Goal: Information Seeking & Learning: Learn about a topic

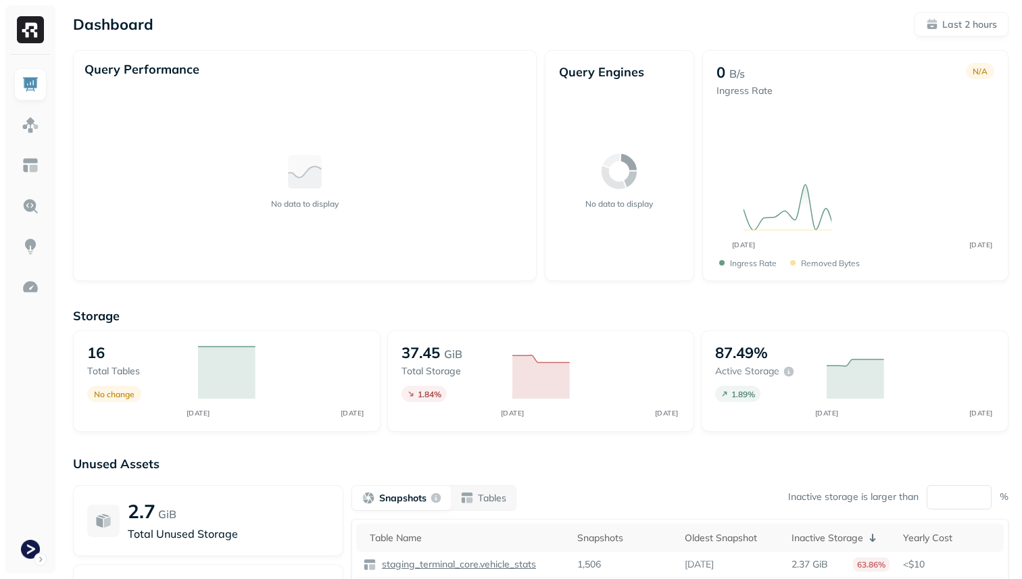
scroll to position [1, 0]
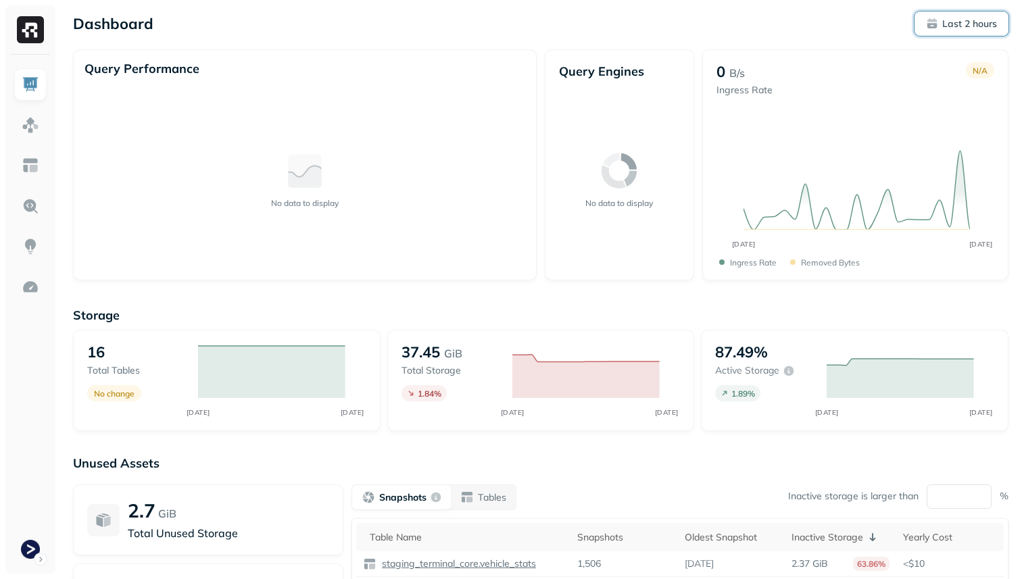
click at [966, 20] on p "Last 2 hours" at bounding box center [969, 24] width 55 height 13
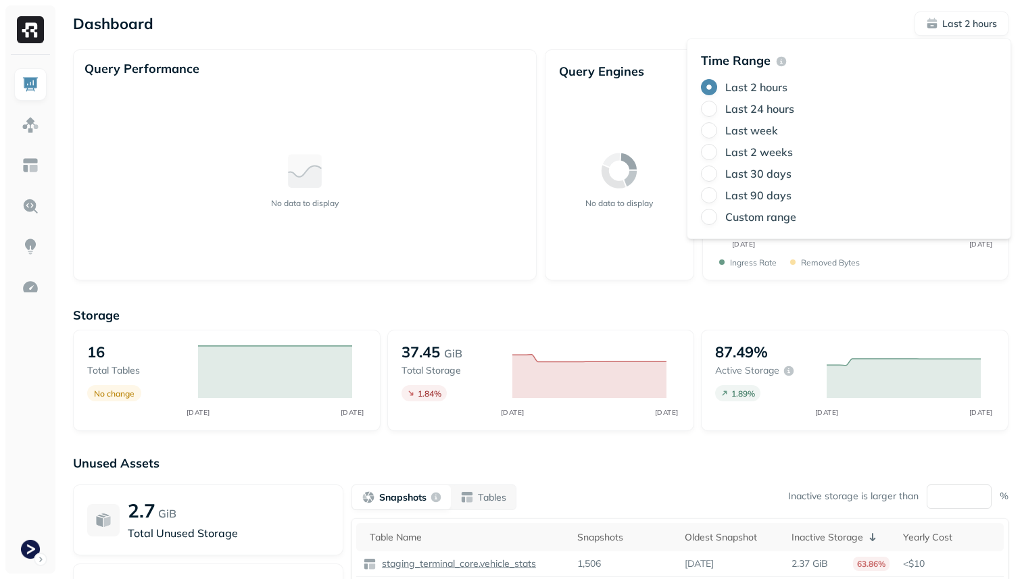
click at [674, 15] on div "Dashboard Last 2 hours" at bounding box center [540, 23] width 935 height 24
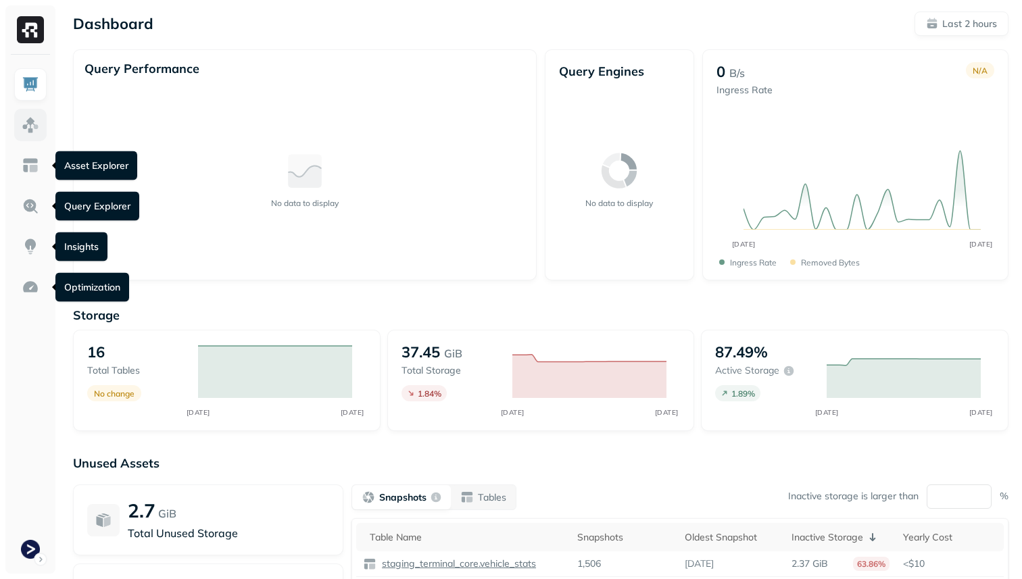
click at [21, 126] on link at bounding box center [30, 125] width 32 height 32
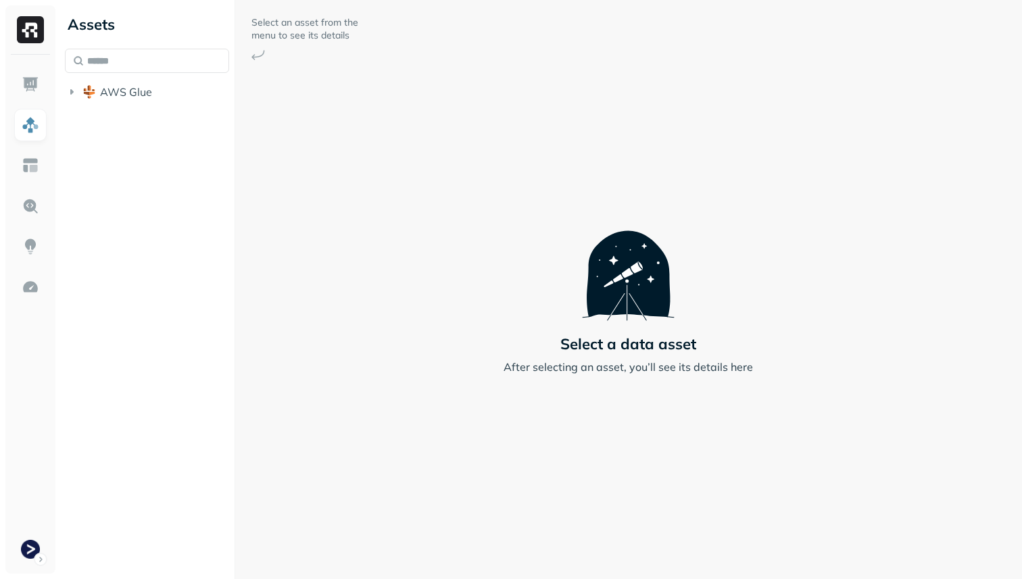
click at [115, 110] on div "Assets AWS Glue" at bounding box center [146, 55] width 175 height 111
click at [120, 97] on span "AWS Glue" at bounding box center [126, 92] width 52 height 14
click at [120, 118] on span "staging_terminal_core" at bounding box center [170, 118] width 113 height 14
click at [124, 133] on button "Tables ( 14 )" at bounding box center [161, 143] width 139 height 22
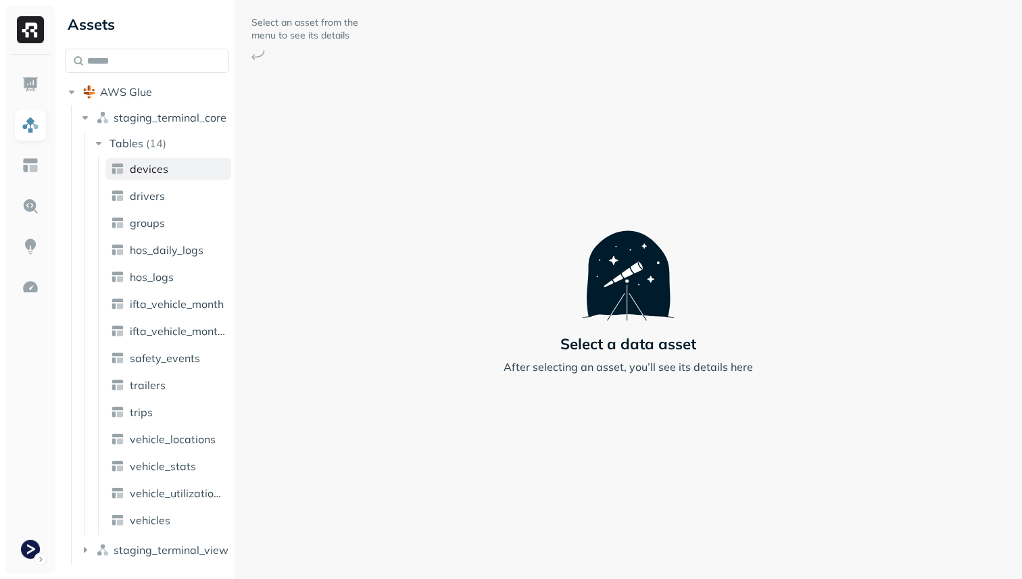
click at [124, 159] on link "devices" at bounding box center [168, 169] width 126 height 22
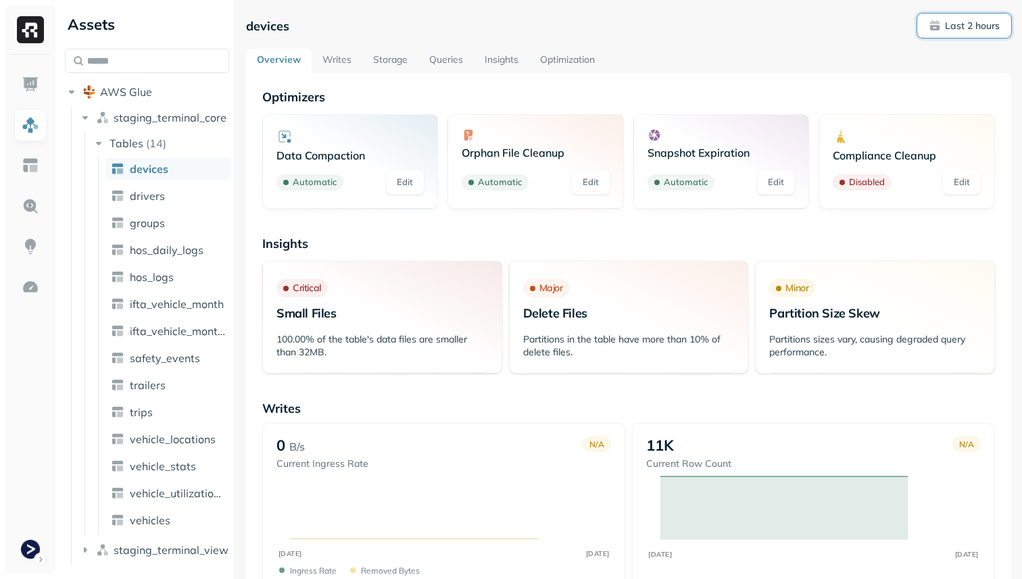
click at [974, 32] on button "Last 2 hours" at bounding box center [964, 26] width 94 height 24
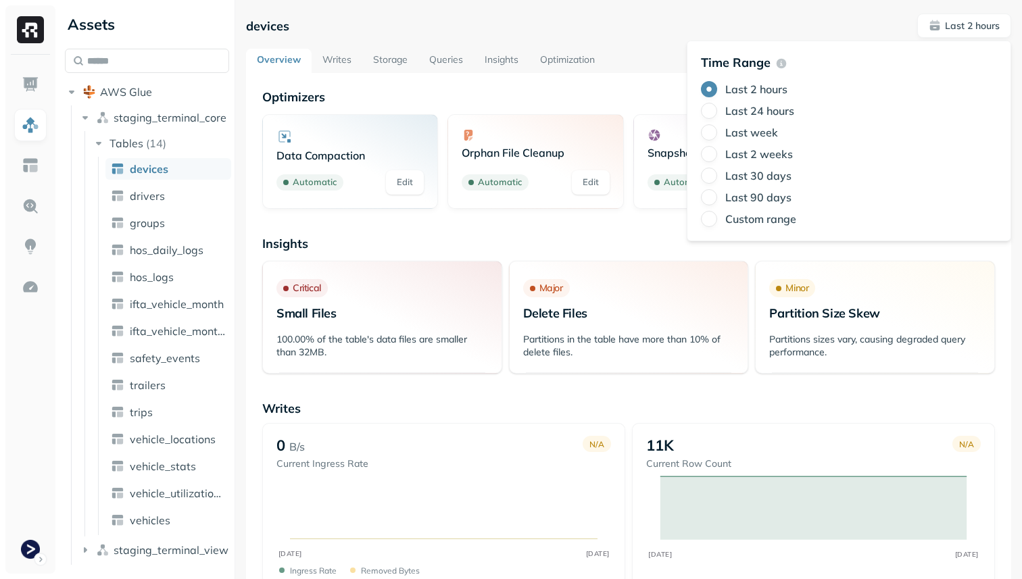
click at [762, 128] on label "Last week" at bounding box center [751, 133] width 53 height 14
click at [717, 128] on button "Last week" at bounding box center [709, 132] width 16 height 16
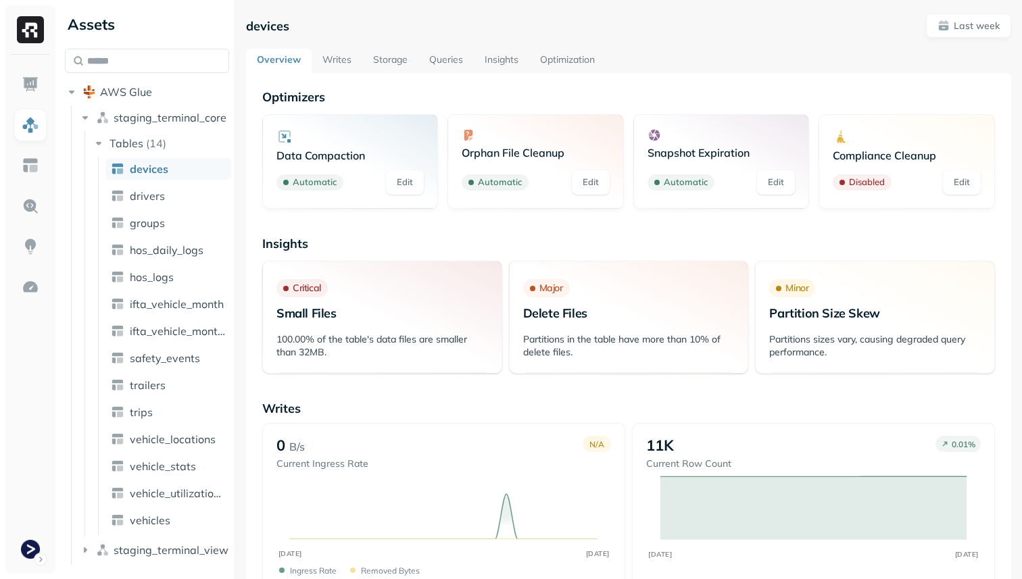
click at [385, 59] on link "Storage" at bounding box center [390, 61] width 56 height 24
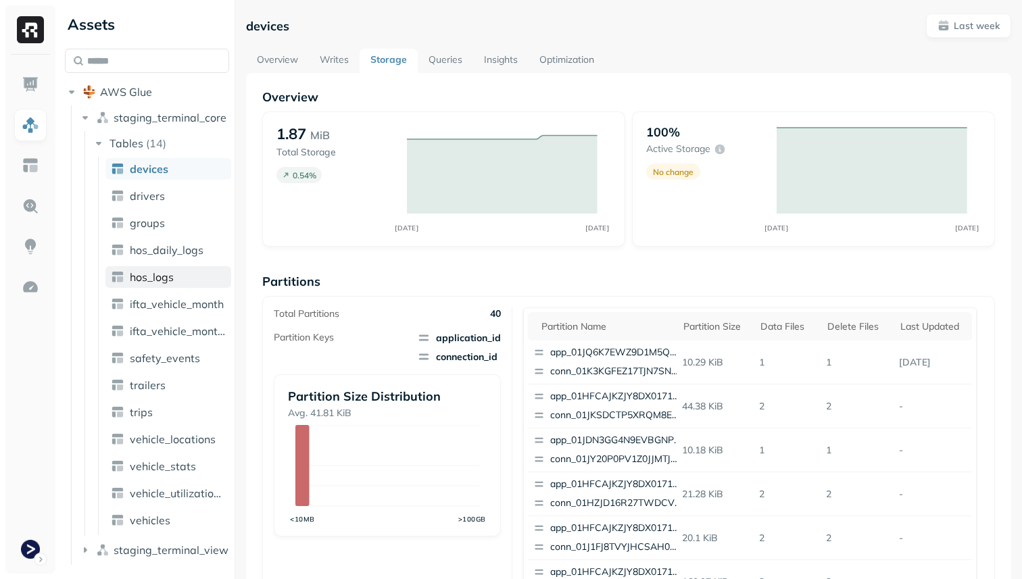
click at [148, 279] on span "hos_logs" at bounding box center [152, 277] width 44 height 14
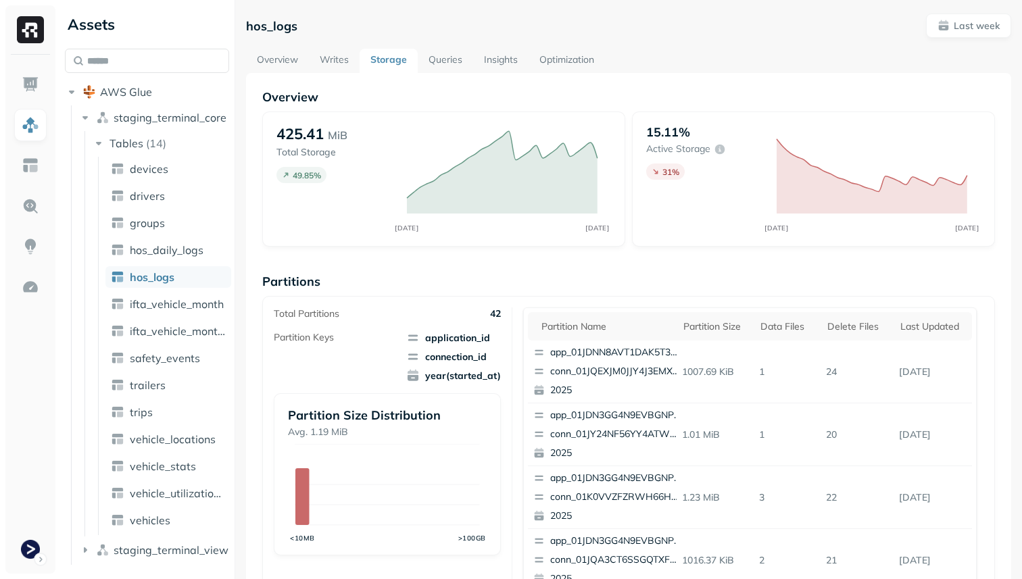
scroll to position [454, 0]
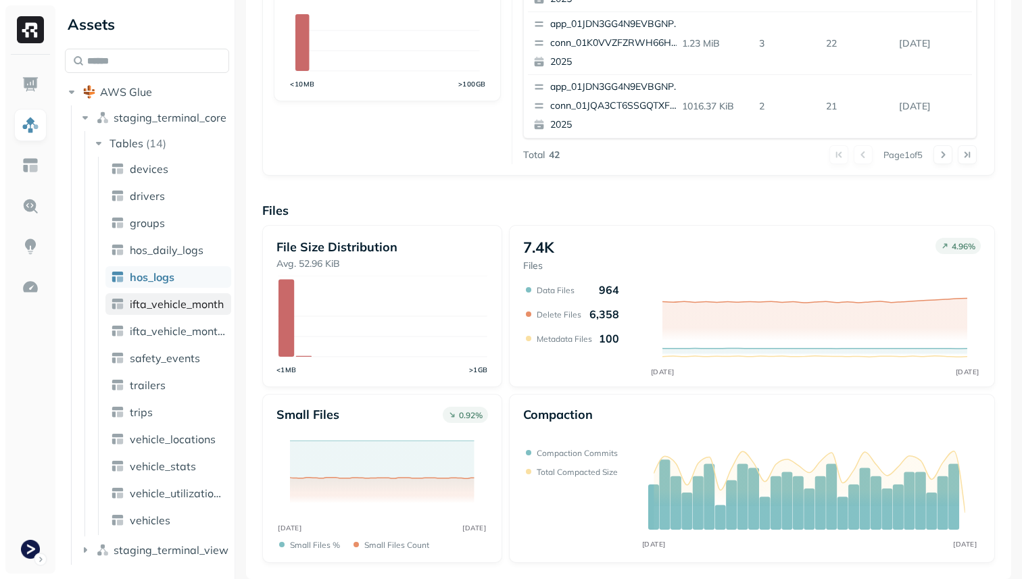
click at [180, 302] on span "ifta_vehicle_month" at bounding box center [177, 304] width 94 height 14
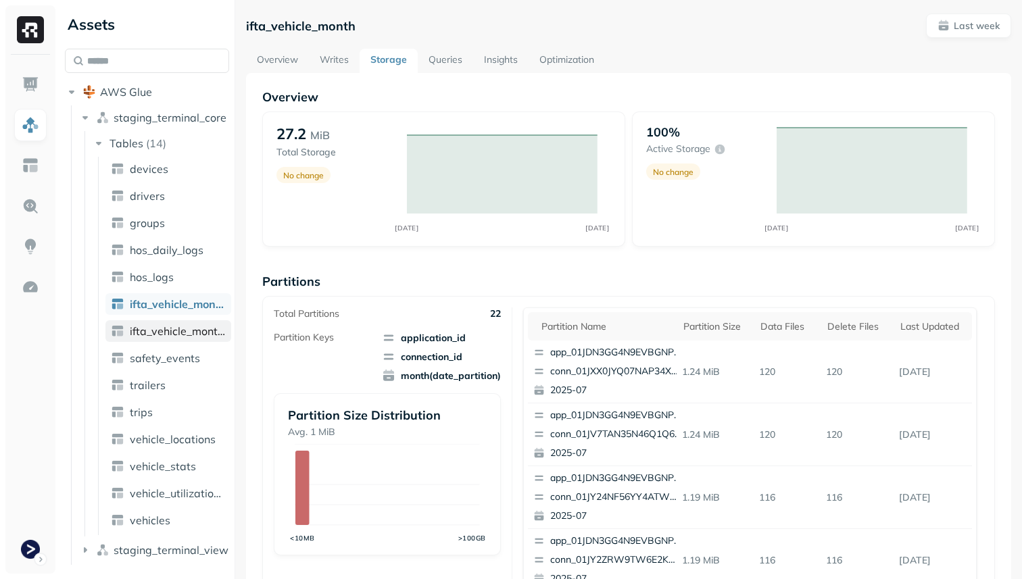
click at [193, 328] on span "ifta_vehicle_months" at bounding box center [178, 331] width 96 height 14
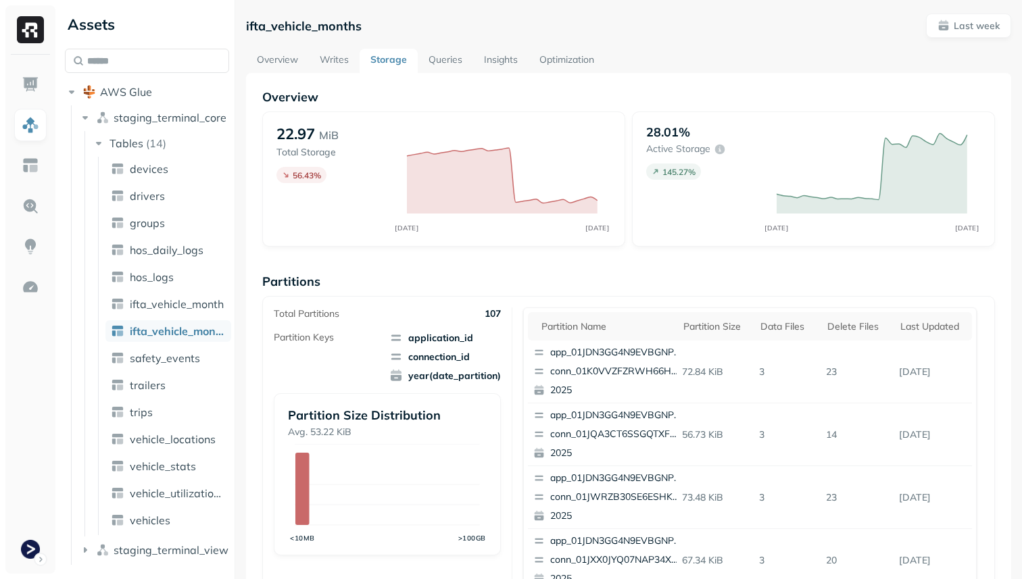
click at [552, 57] on link "Optimization" at bounding box center [566, 61] width 76 height 24
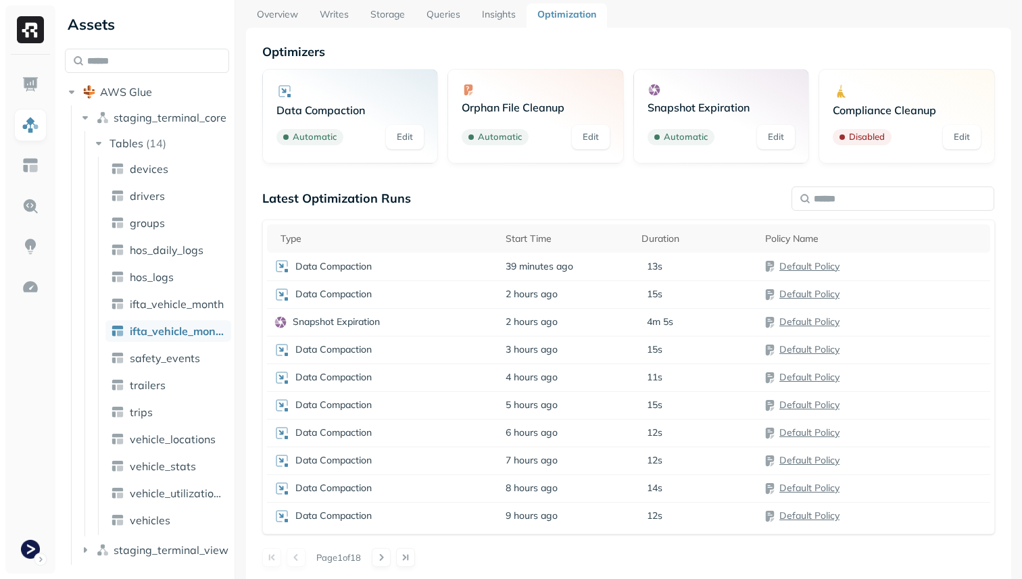
scroll to position [73, 0]
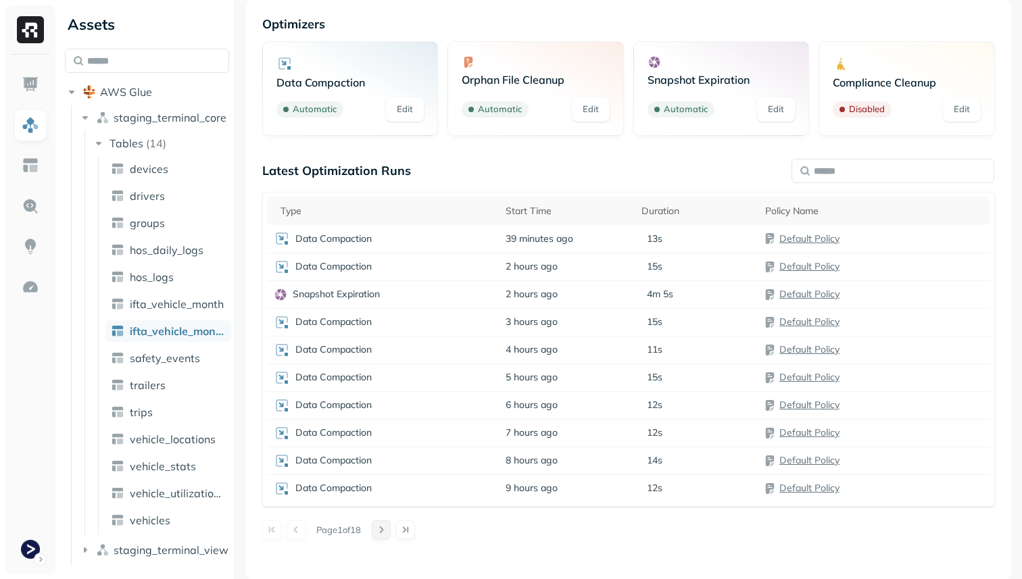
click at [388, 529] on button at bounding box center [381, 529] width 19 height 19
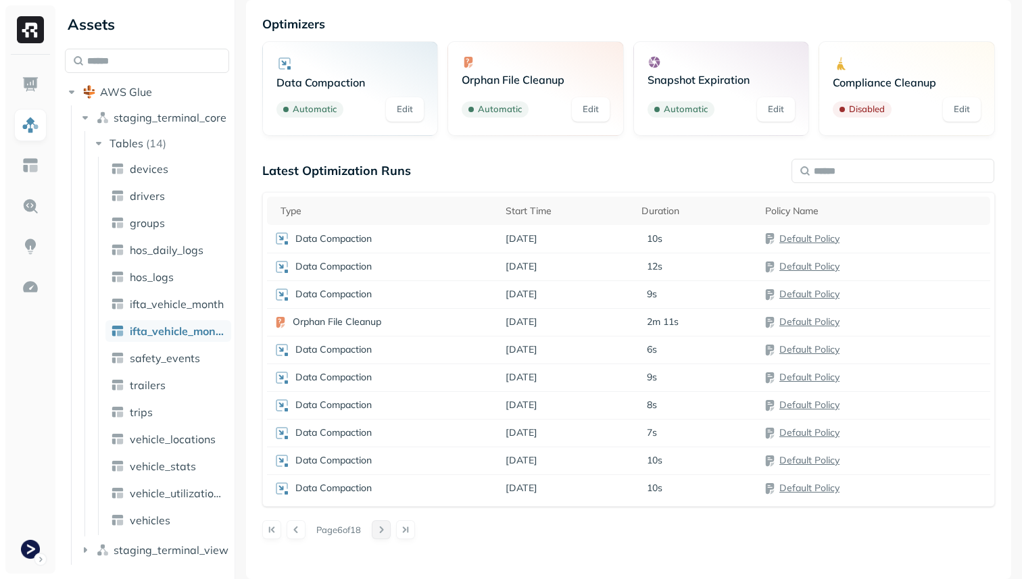
click at [388, 529] on button at bounding box center [381, 529] width 19 height 19
click at [302, 530] on button at bounding box center [296, 529] width 19 height 19
click at [787, 322] on link "Default Policy" at bounding box center [809, 322] width 60 height 12
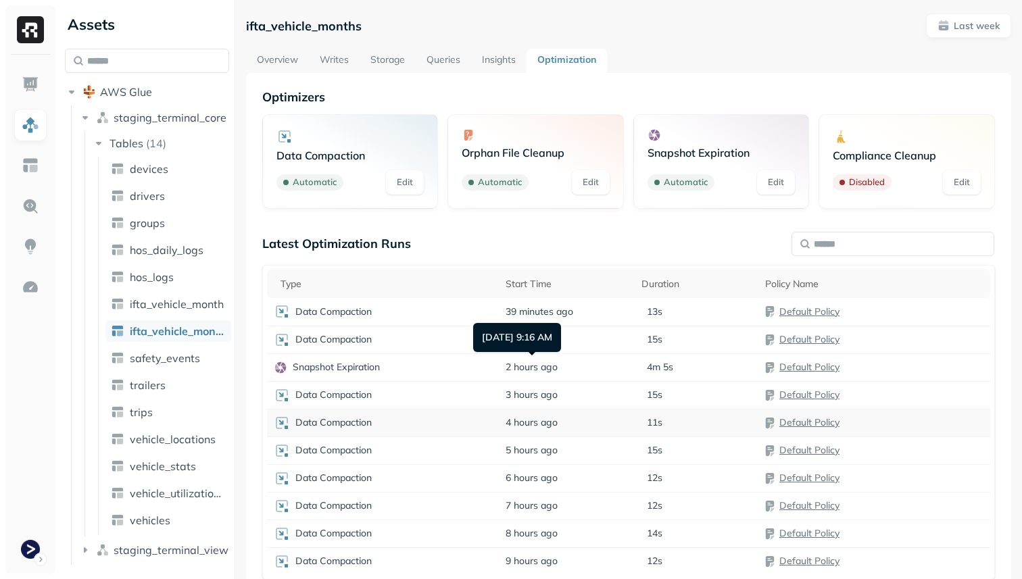
scroll to position [73, 0]
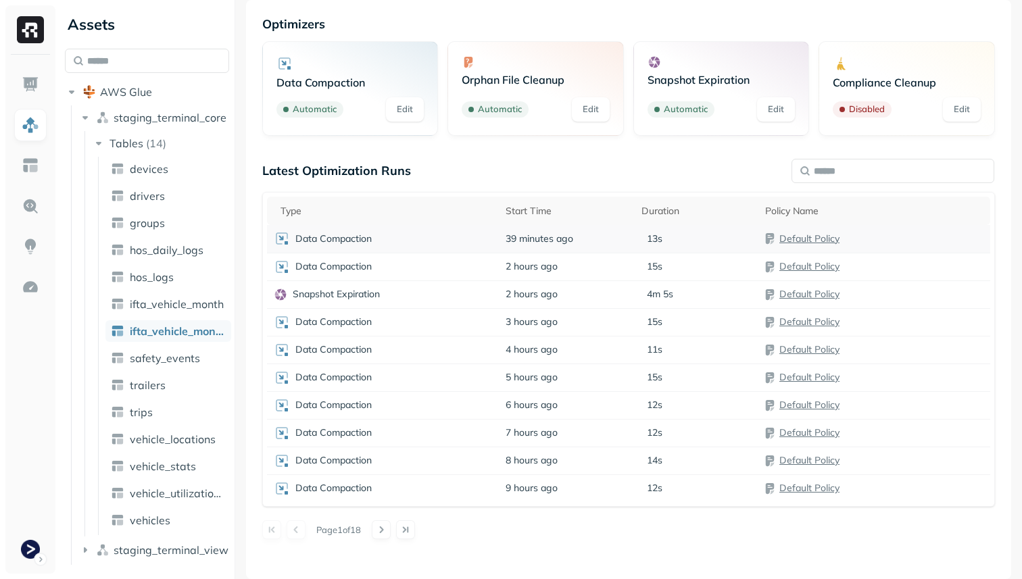
click at [350, 241] on p "Data Compaction" at bounding box center [333, 238] width 76 height 13
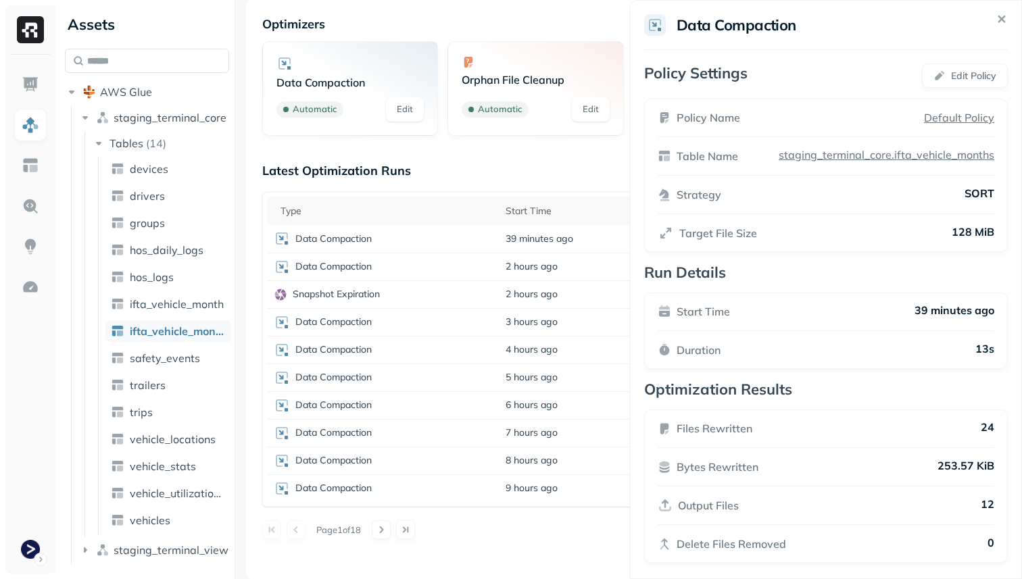
scroll to position [9, 0]
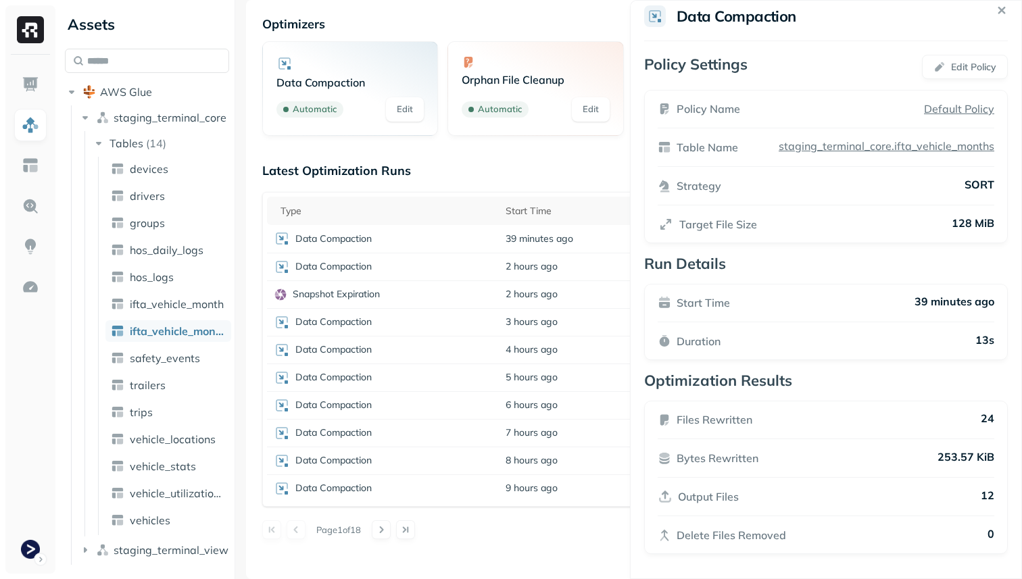
click at [526, 528] on html "Assets AWS Glue staging_terminal_core Tables ( 14 ) devices drivers groups hos_…" at bounding box center [511, 289] width 1022 height 579
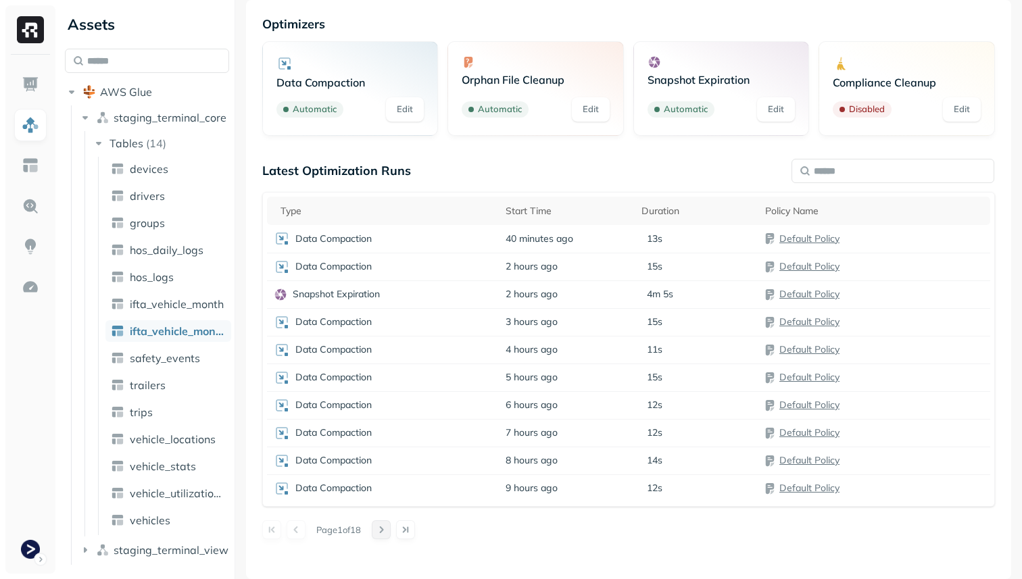
click at [391, 533] on button at bounding box center [381, 529] width 19 height 19
click at [383, 534] on button at bounding box center [381, 529] width 19 height 19
click at [383, 530] on button at bounding box center [381, 529] width 19 height 19
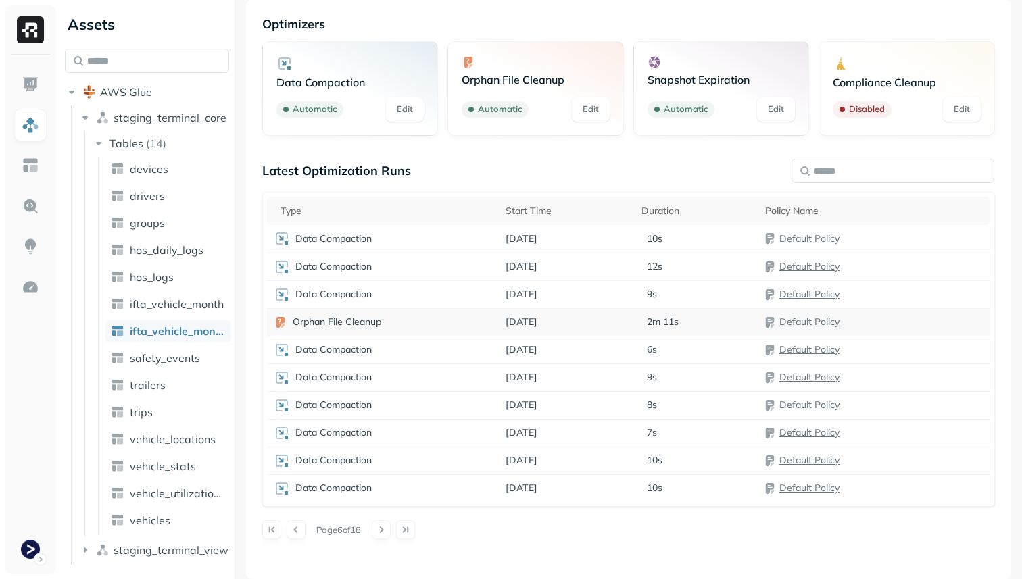
click at [341, 326] on p "Orphan File Cleanup" at bounding box center [337, 322] width 89 height 13
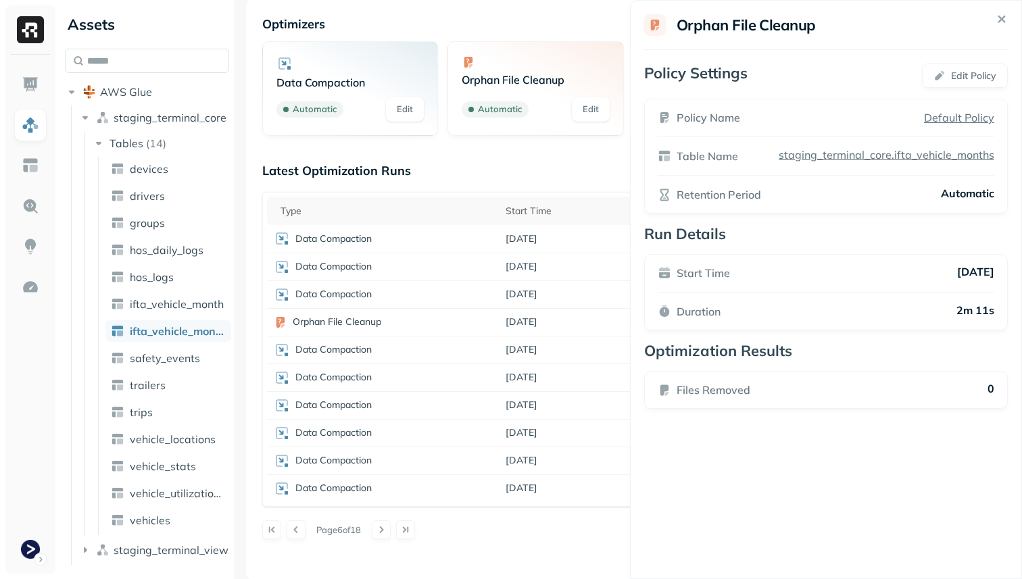
click at [578, 510] on html "Assets AWS Glue staging_terminal_core Tables ( 14 ) devices drivers groups hos_…" at bounding box center [511, 289] width 1022 height 579
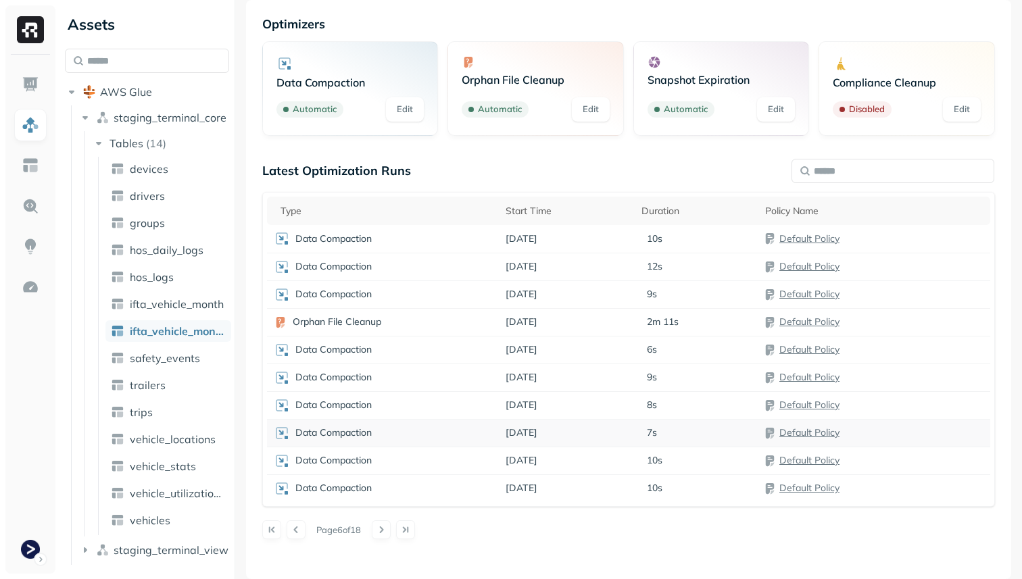
scroll to position [0, 0]
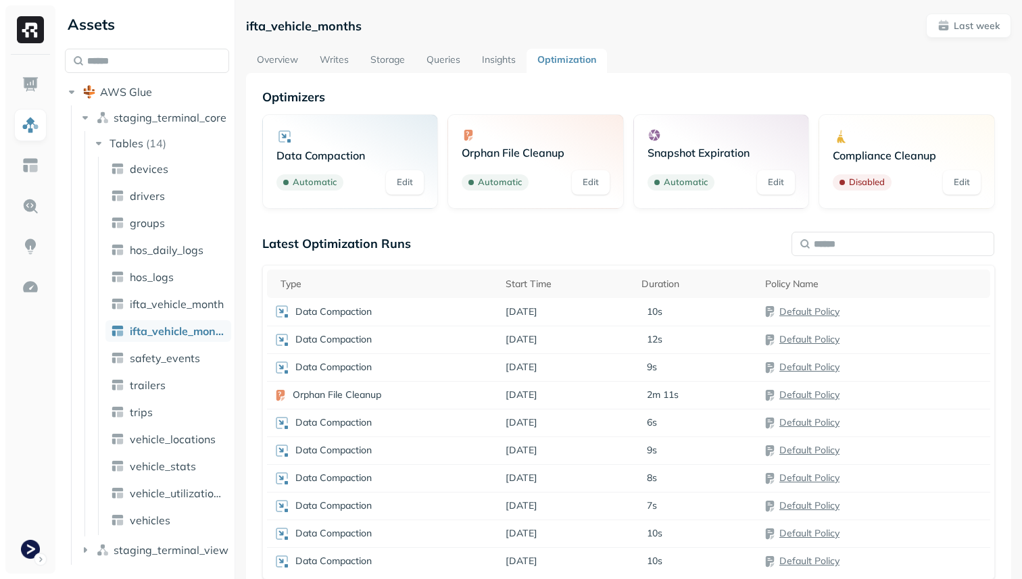
click at [507, 155] on p "Orphan File Cleanup" at bounding box center [536, 153] width 148 height 14
click at [591, 180] on link "Edit" at bounding box center [591, 182] width 38 height 24
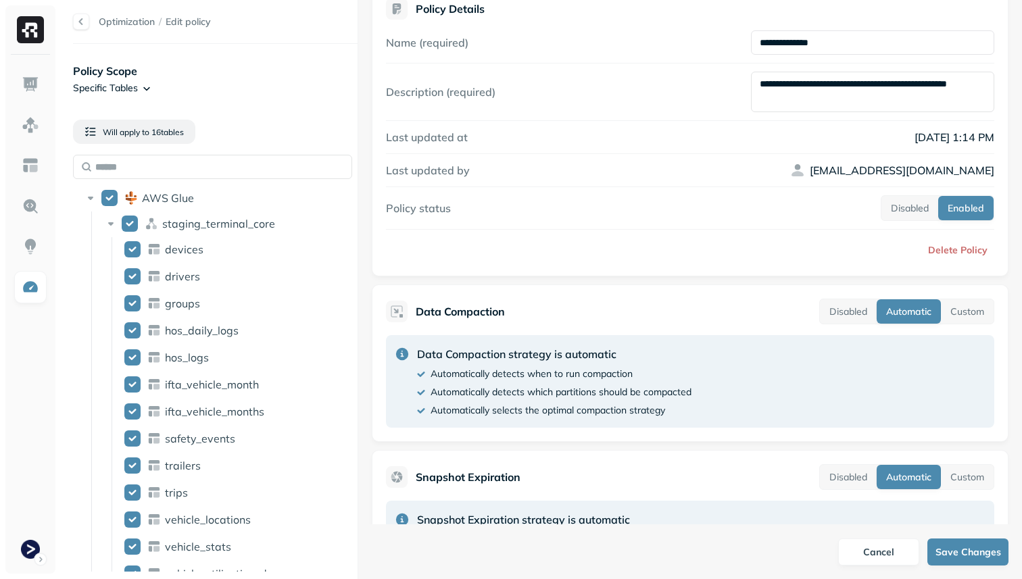
scroll to position [36, 0]
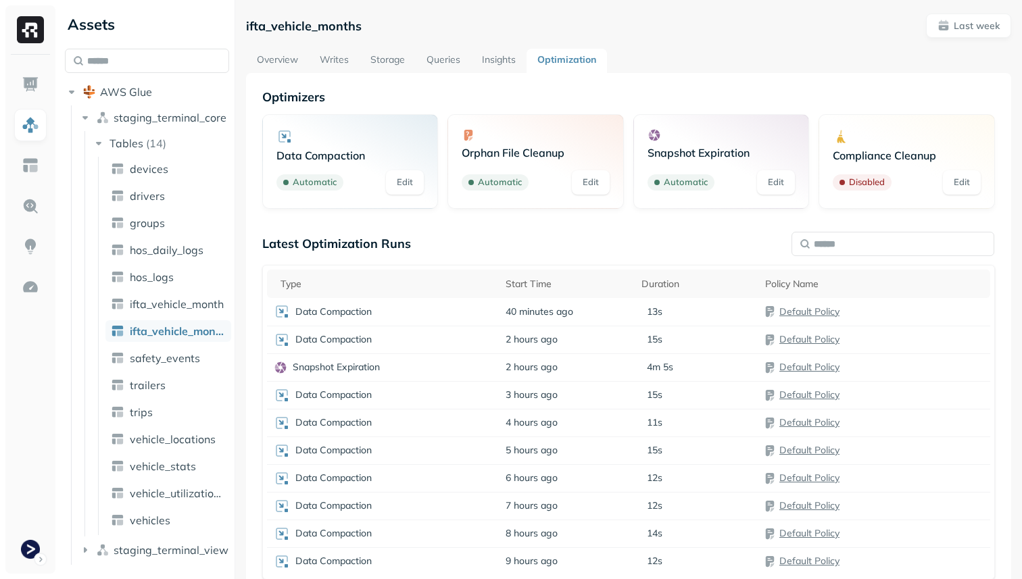
click at [270, 57] on link "Overview" at bounding box center [277, 61] width 63 height 24
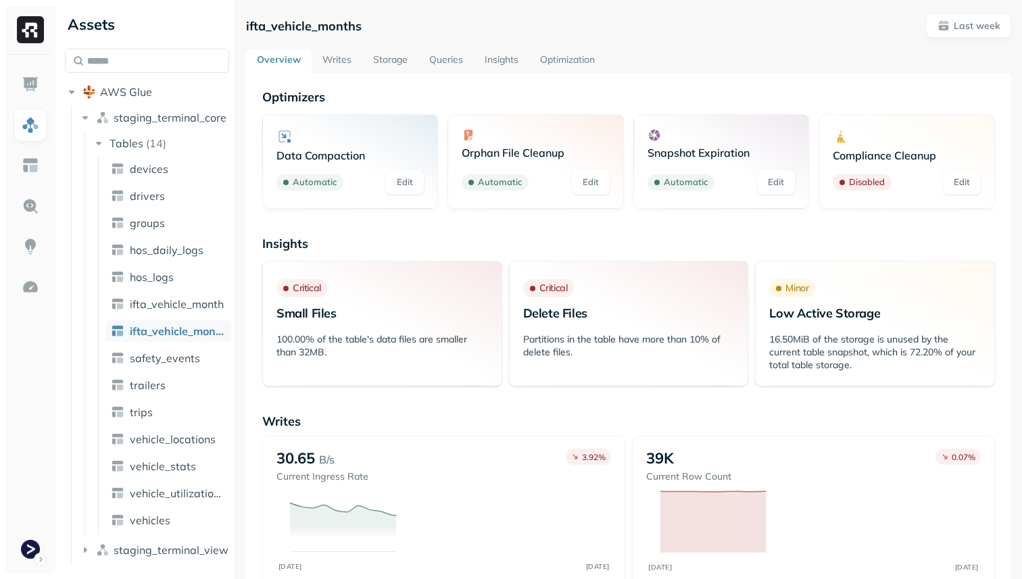
click at [372, 58] on link "Storage" at bounding box center [390, 61] width 56 height 24
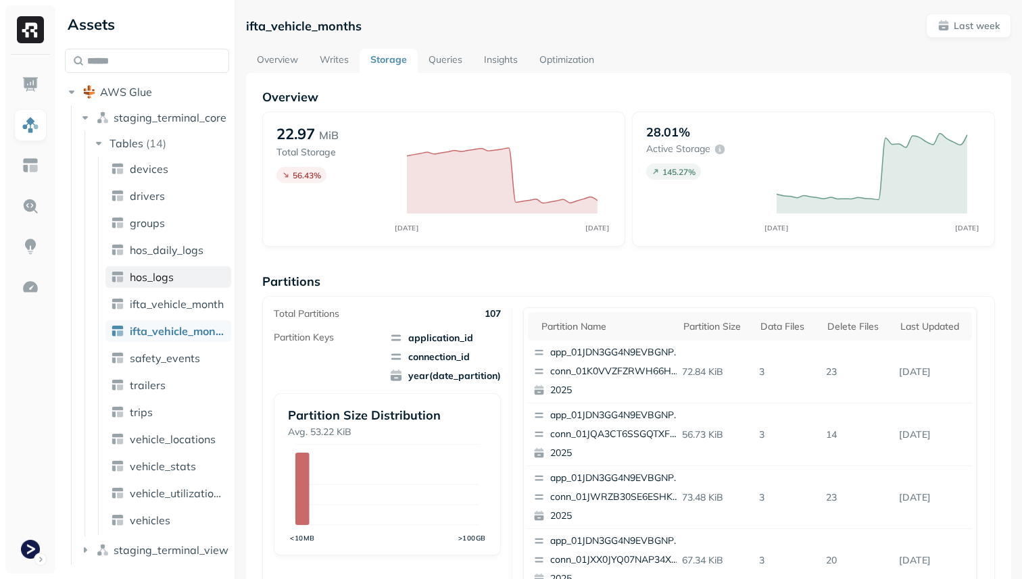
click at [175, 278] on link "hos_logs" at bounding box center [168, 277] width 126 height 22
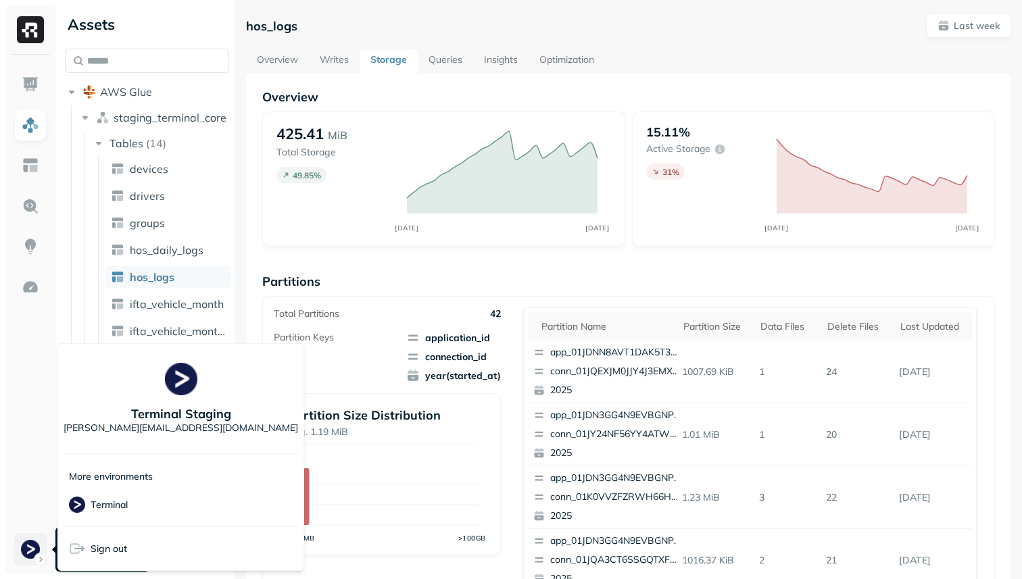
click at [31, 562] on html "Assets AWS Glue staging_terminal_core Tables ( 14 ) devices drivers groups hos_…" at bounding box center [511, 289] width 1022 height 579
click at [32, 560] on html "Assets AWS Glue staging_terminal_core Tables ( 14 ) devices drivers groups hos_…" at bounding box center [511, 289] width 1022 height 579
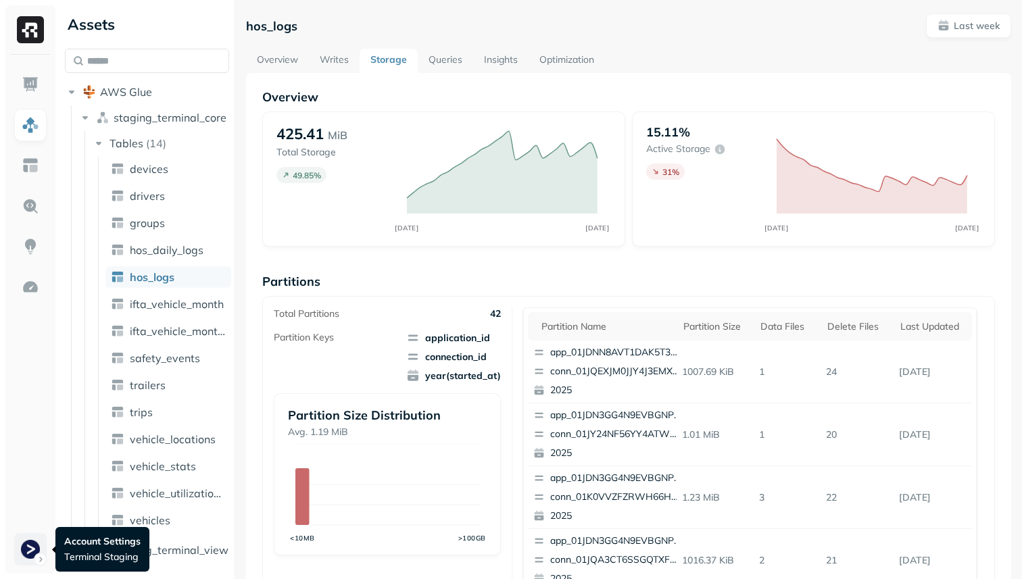
click at [32, 555] on html "Assets AWS Glue staging_terminal_core Tables ( 14 ) devices drivers groups hos_…" at bounding box center [511, 289] width 1022 height 579
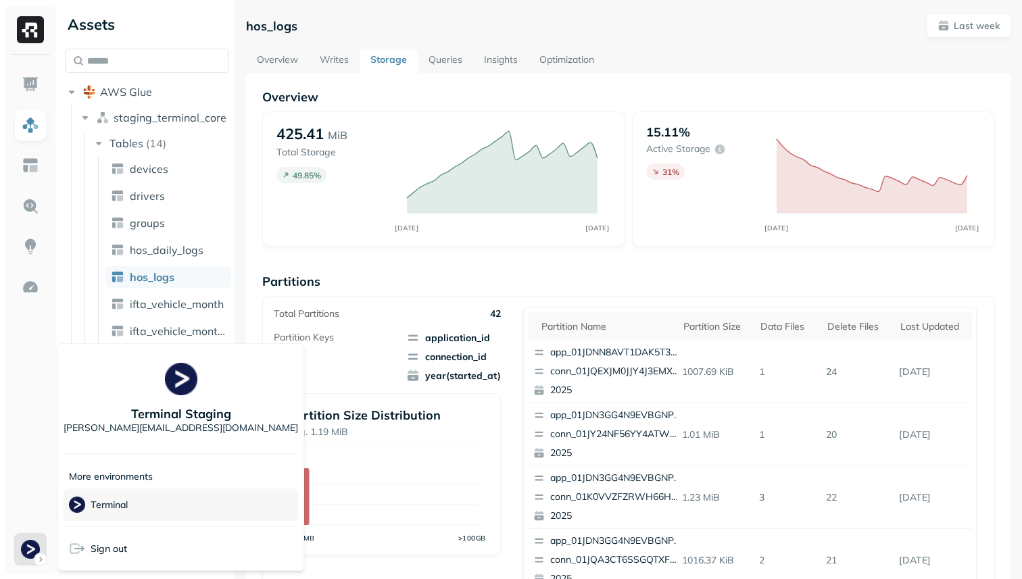
click at [134, 504] on div "Terminal" at bounding box center [181, 505] width 234 height 32
